Goal: Task Accomplishment & Management: Manage account settings

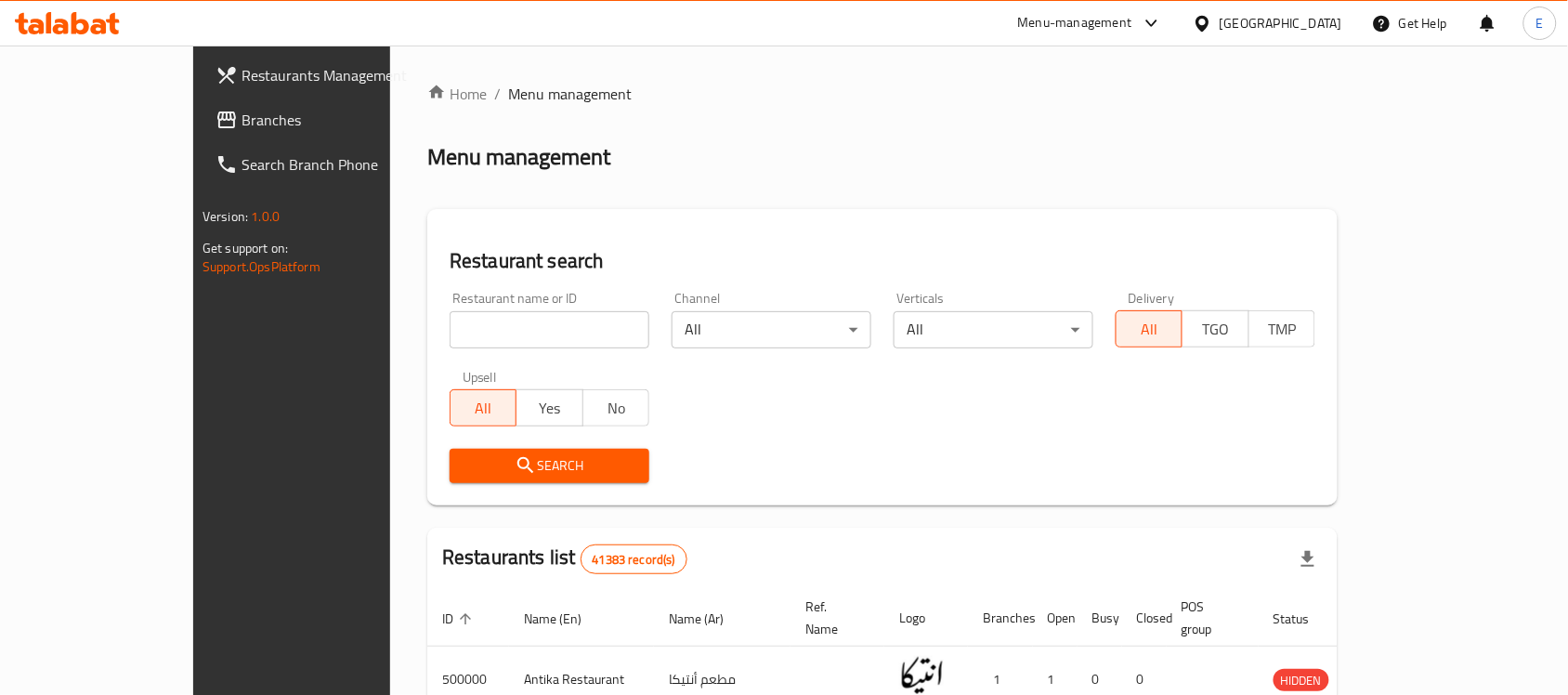
click at [449, 311] on input "search" at bounding box center [549, 329] width 200 height 37
type input "[PERSON_NAME]"
click button "Search" at bounding box center [549, 465] width 200 height 34
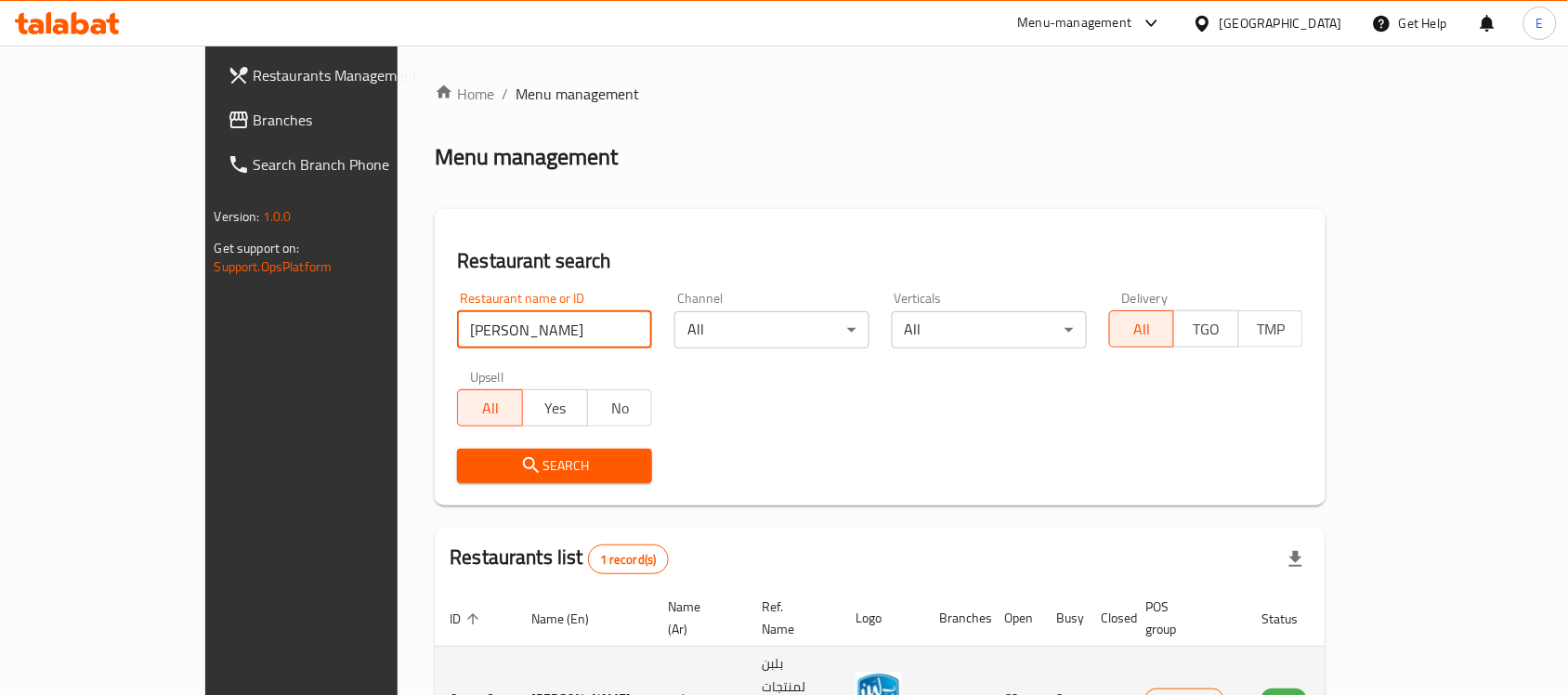
click at [1381, 692] on icon "enhanced table" at bounding box center [1369, 700] width 20 height 15
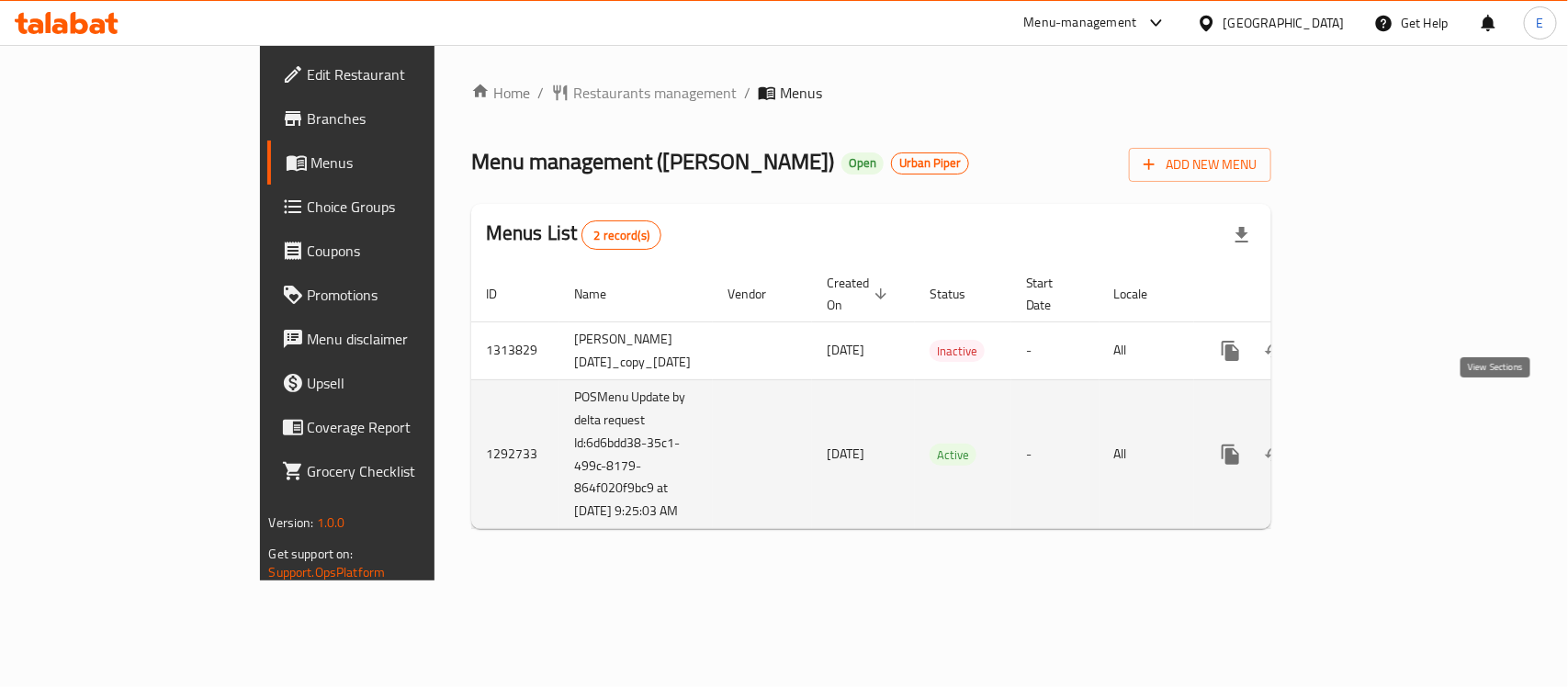
click at [1385, 432] on link "enhanced table" at bounding box center [1363, 454] width 44 height 44
